Goal: Transaction & Acquisition: Purchase product/service

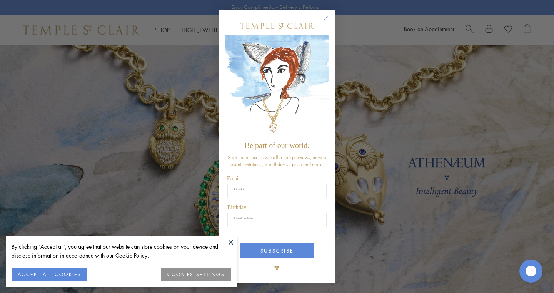
click at [68, 88] on div "Close dialog Be part of our world. Sign up for exclusive collection previews, p…" at bounding box center [277, 146] width 554 height 293
click at [229, 241] on button at bounding box center [231, 243] width 12 height 12
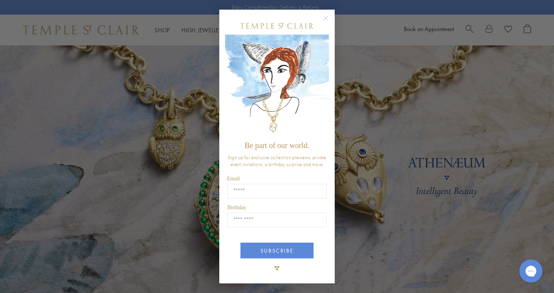
click at [325, 16] on circle "Close dialog" at bounding box center [325, 18] width 9 height 9
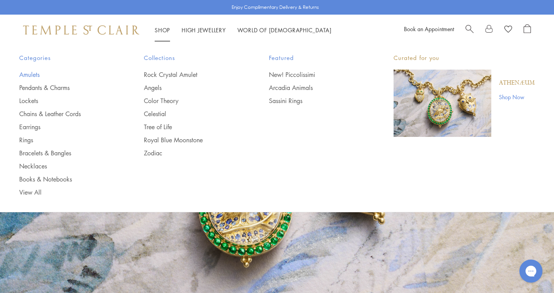
click at [33, 73] on link "Amulets" at bounding box center [66, 74] width 94 height 8
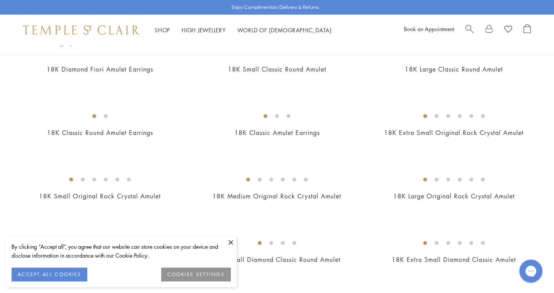
scroll to position [324, 0]
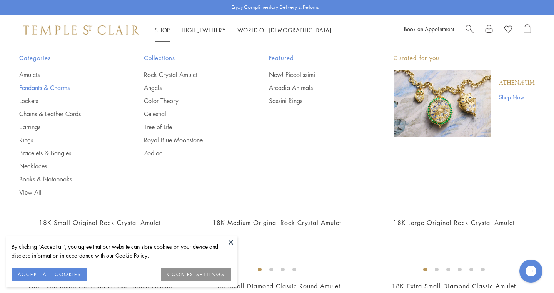
click at [59, 87] on link "Pendants & Charms" at bounding box center [66, 87] width 94 height 8
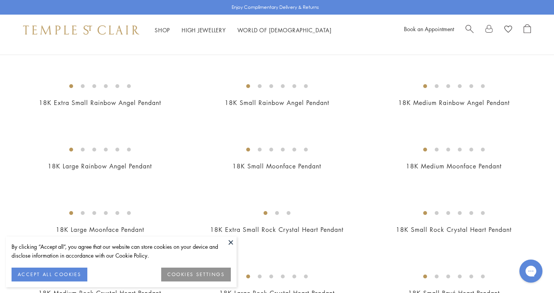
scroll to position [508, 0]
click at [232, 242] on button at bounding box center [231, 243] width 12 height 12
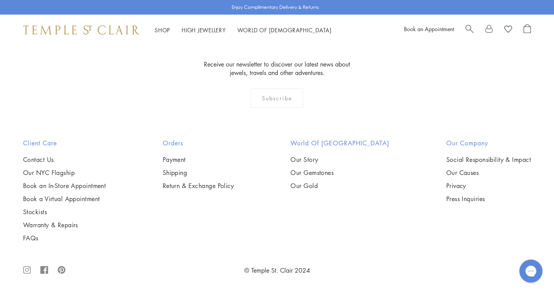
scroll to position [4679, 0]
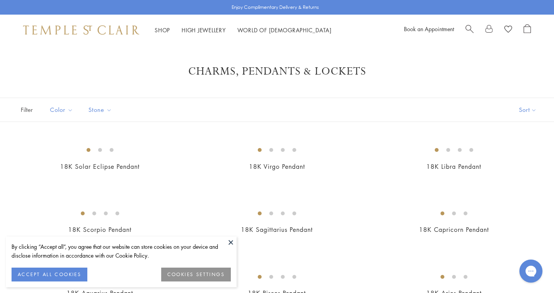
click at [231, 242] on button at bounding box center [231, 243] width 12 height 12
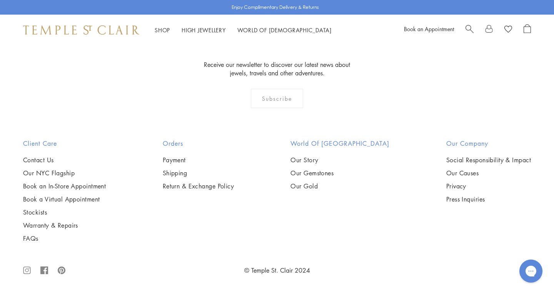
scroll to position [4054, 0]
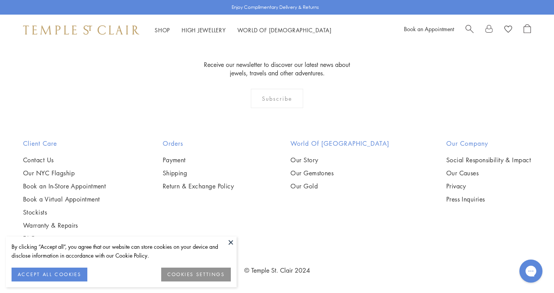
scroll to position [650, 0]
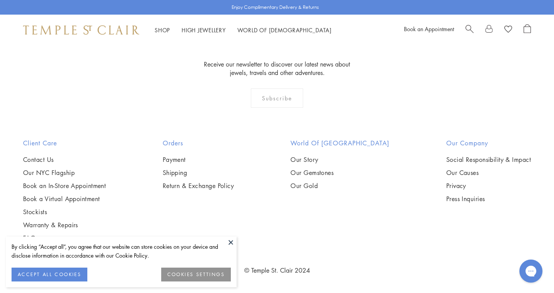
click at [0, 0] on img at bounding box center [0, 0] width 0 height 0
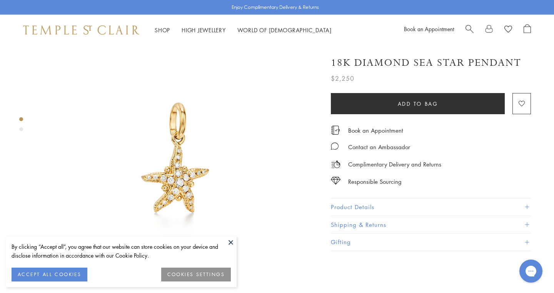
scroll to position [47, 0]
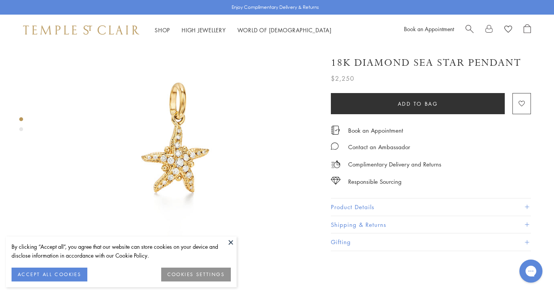
click at [345, 205] on button "Product Details" at bounding box center [431, 206] width 200 height 17
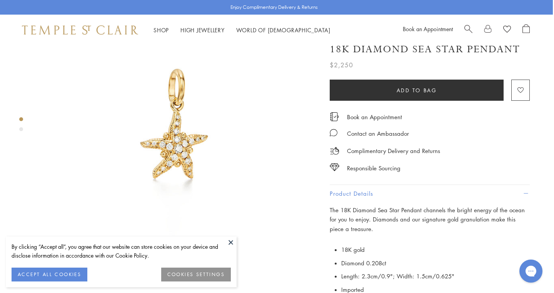
scroll to position [62, 1]
click at [385, 89] on button "Add to bag" at bounding box center [417, 89] width 174 height 21
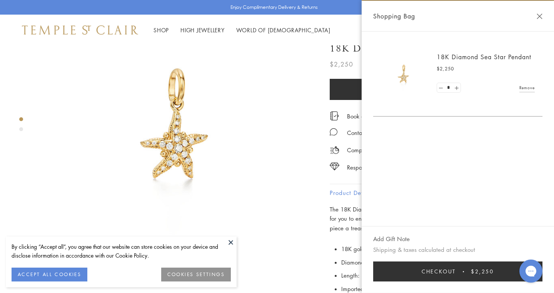
click at [273, 67] on img at bounding box center [177, 124] width 281 height 281
